Goal: Information Seeking & Learning: Learn about a topic

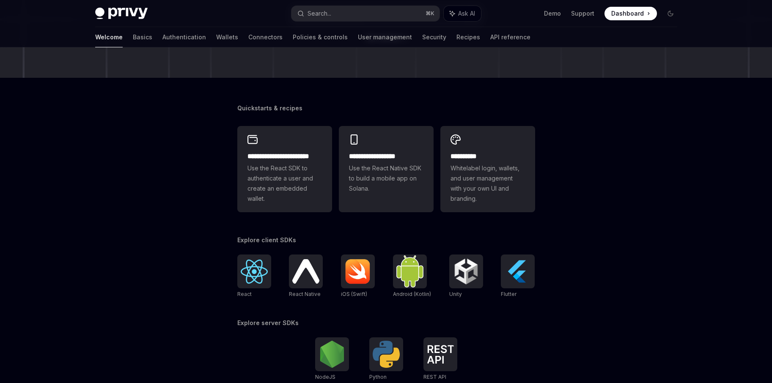
scroll to position [159, 0]
click at [503, 274] on div at bounding box center [518, 271] width 34 height 34
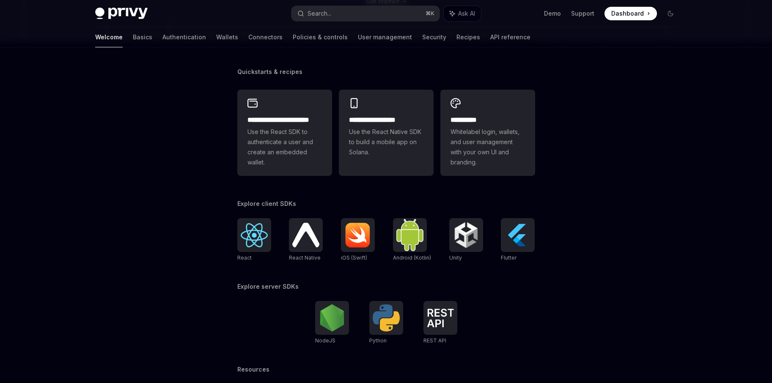
scroll to position [197, 0]
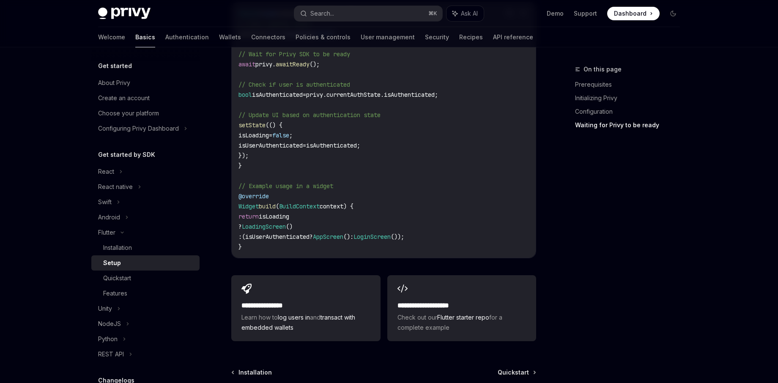
scroll to position [850, 0]
click at [476, 274] on div "**********" at bounding box center [461, 307] width 149 height 66
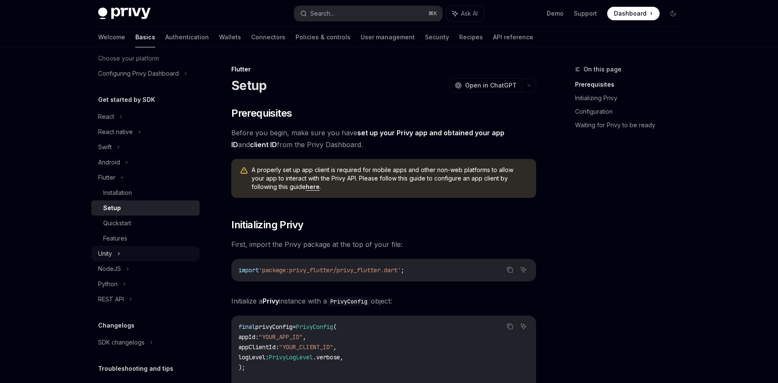
scroll to position [55, 0]
click at [134, 225] on div "Quickstart" at bounding box center [148, 223] width 91 height 10
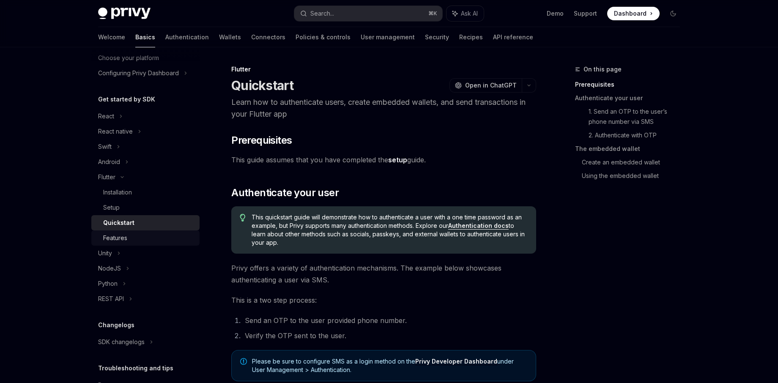
click at [134, 232] on link "Features" at bounding box center [145, 237] width 108 height 15
type textarea "*"
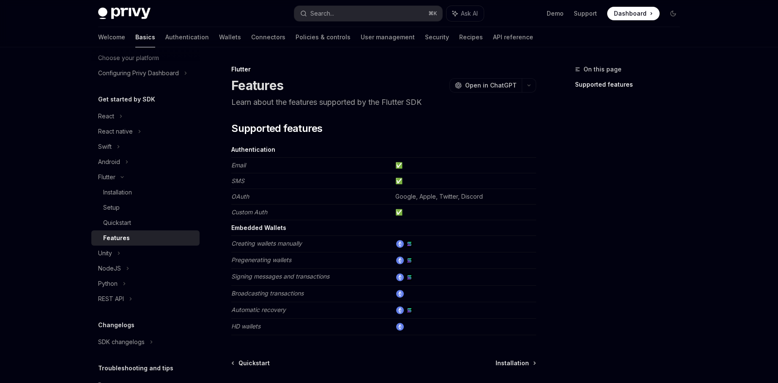
click at [534, 256] on td at bounding box center [464, 260] width 144 height 16
